Goal: Information Seeking & Learning: Learn about a topic

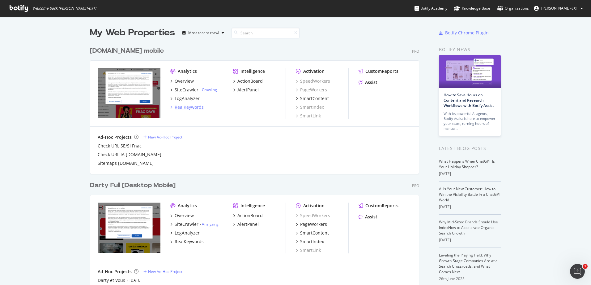
click at [185, 107] on div "RealKeywords" at bounding box center [189, 107] width 29 height 6
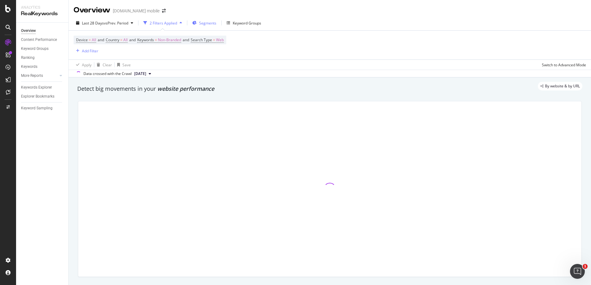
click at [212, 25] on span "Segments" at bounding box center [207, 22] width 17 height 5
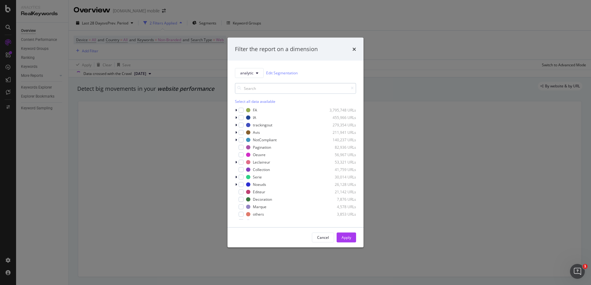
click at [322, 87] on input "modal" at bounding box center [295, 88] width 121 height 11
click at [318, 87] on input "s" at bounding box center [295, 88] width 121 height 11
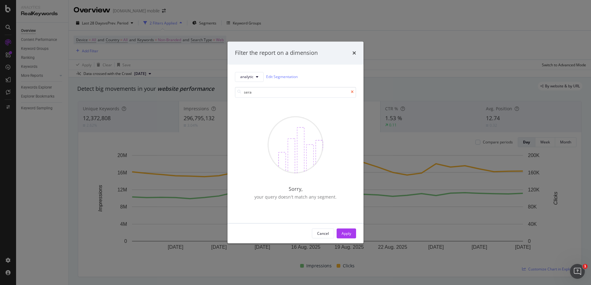
type input "sera"
click at [351, 91] on icon "modal" at bounding box center [352, 92] width 3 height 4
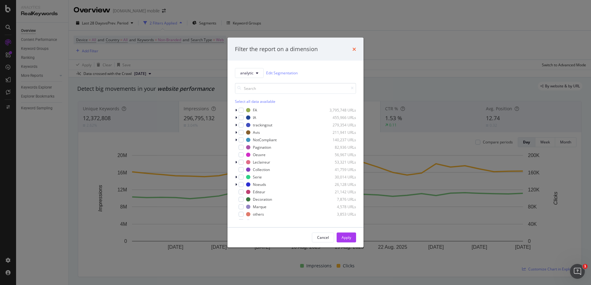
click at [353, 51] on icon "times" at bounding box center [355, 48] width 4 height 5
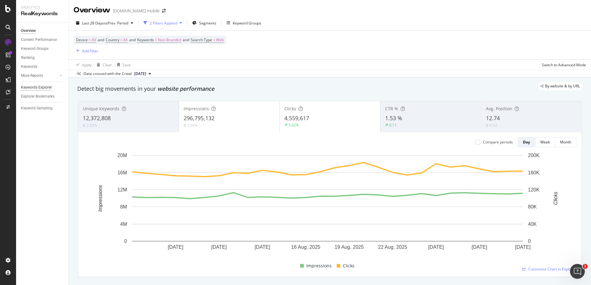
click at [29, 90] on div "Keywords Explorer" at bounding box center [36, 87] width 31 height 6
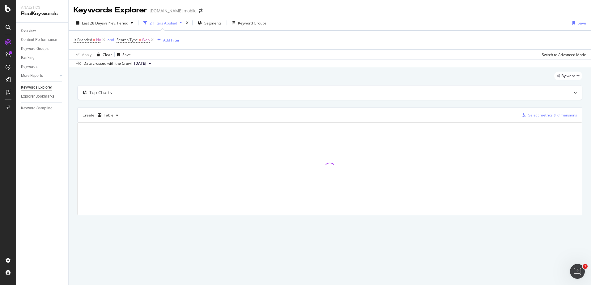
click at [534, 116] on div "Select metrics & dimensions" at bounding box center [553, 114] width 49 height 5
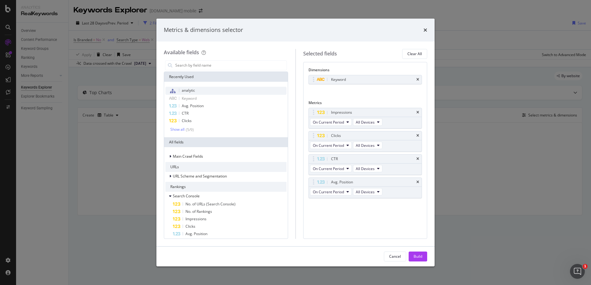
click at [209, 88] on div "analytic" at bounding box center [225, 91] width 121 height 8
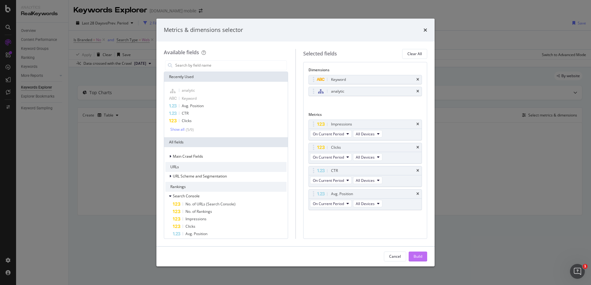
click at [417, 260] on div "Build" at bounding box center [418, 255] width 9 height 9
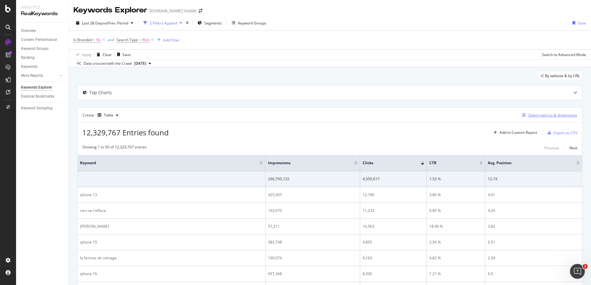
click at [552, 116] on div "Select metrics & dimensions" at bounding box center [553, 114] width 49 height 5
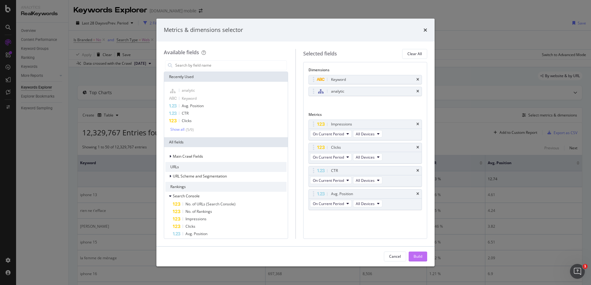
click at [422, 255] on div "Build" at bounding box center [418, 255] width 9 height 5
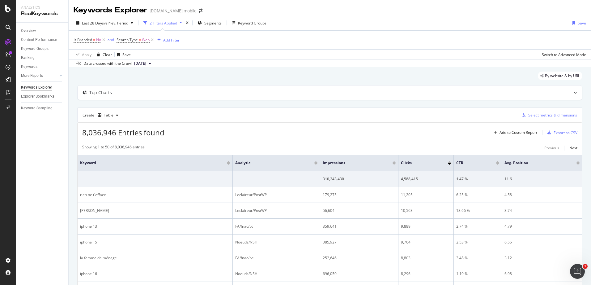
click at [529, 114] on div "Select metrics & dimensions" at bounding box center [553, 114] width 49 height 5
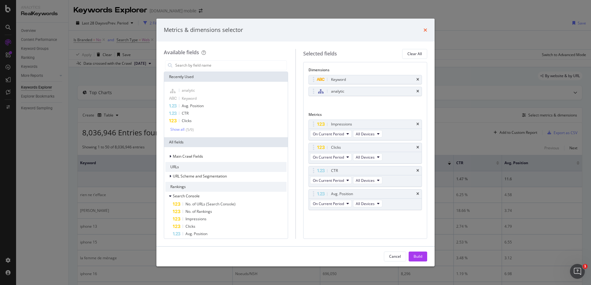
click at [425, 29] on icon "times" at bounding box center [426, 30] width 4 height 5
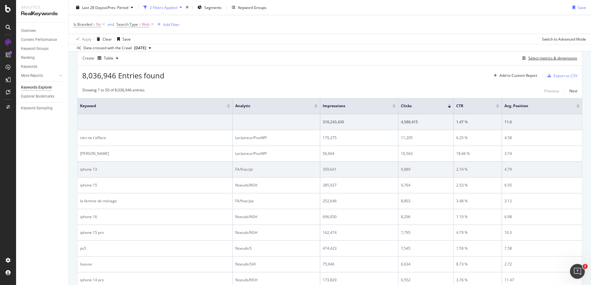
scroll to position [58, 0]
